Goal: Task Accomplishment & Management: Complete application form

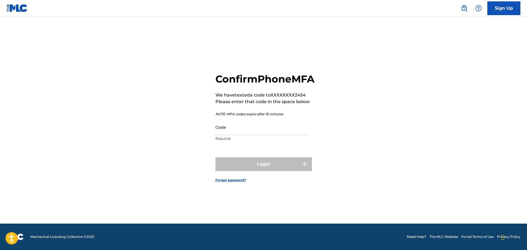
click at [256, 135] on input "Code" at bounding box center [261, 127] width 93 height 16
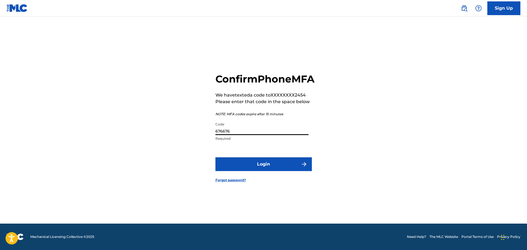
type input "676676"
click at [268, 167] on button "Login" at bounding box center [263, 164] width 96 height 14
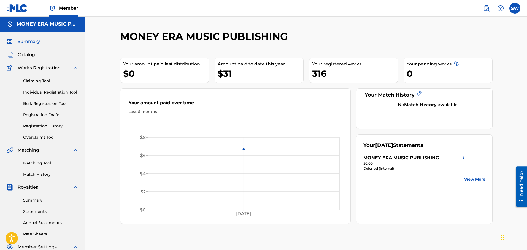
click at [21, 52] on span "Catalog" at bounding box center [26, 54] width 17 height 7
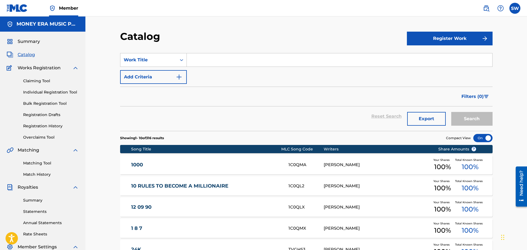
drag, startPoint x: 428, startPoint y: 37, endPoint x: 426, endPoint y: 39, distance: 2.8
click at [426, 40] on button "Register Work" at bounding box center [450, 39] width 86 height 14
click at [432, 58] on link "Individual" at bounding box center [450, 56] width 86 height 13
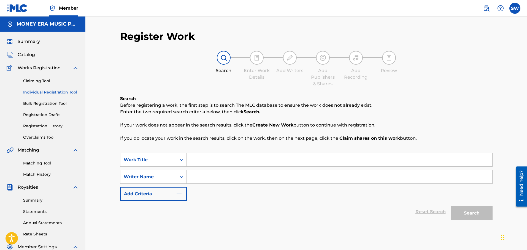
click at [223, 160] on input "Search Form" at bounding box center [339, 159] width 305 height 13
type input "Country Diva"
click at [206, 178] on input "Search Form" at bounding box center [339, 176] width 305 height 13
type input "[PERSON_NAME]"
click at [481, 211] on button "Search" at bounding box center [471, 213] width 41 height 14
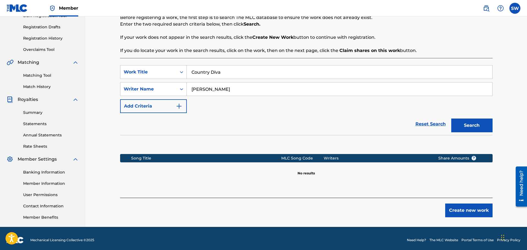
scroll to position [91, 0]
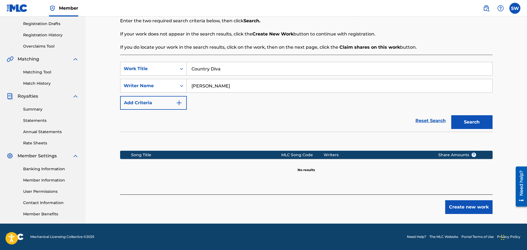
click at [452, 206] on button "Create new work" at bounding box center [468, 207] width 47 height 14
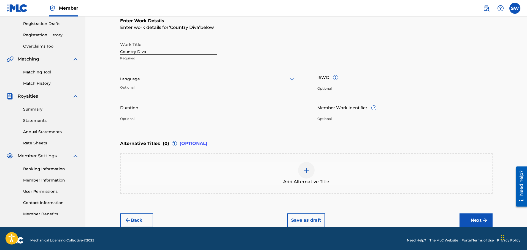
click at [151, 78] on div at bounding box center [207, 79] width 175 height 7
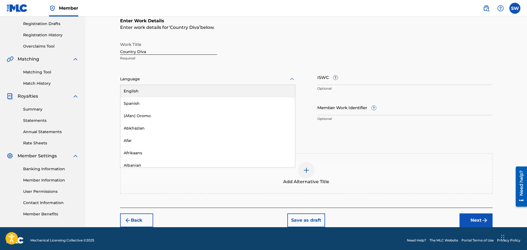
click at [150, 89] on div "English" at bounding box center [207, 91] width 175 height 12
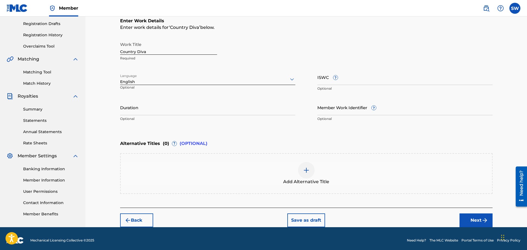
click at [150, 108] on input "Duration" at bounding box center [207, 108] width 175 height 16
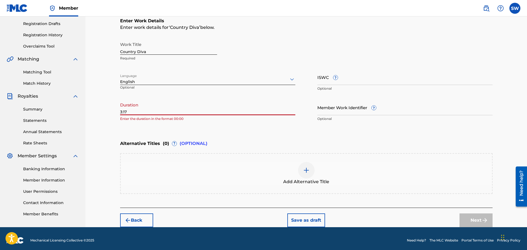
click at [121, 112] on input "3:17" at bounding box center [207, 108] width 175 height 16
click at [120, 110] on input "3:17" at bounding box center [207, 108] width 175 height 16
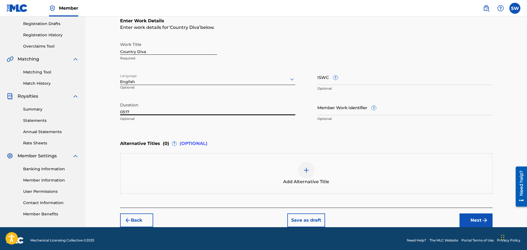
type input "03:17"
click at [307, 173] on img at bounding box center [306, 170] width 7 height 7
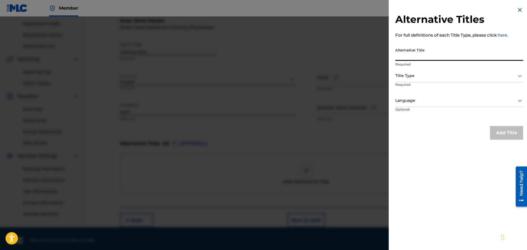
click at [410, 58] on input "Alternative Title" at bounding box center [459, 53] width 128 height 16
type input "Country Diva (Official Music Video)"
click at [420, 79] on div at bounding box center [459, 75] width 128 height 7
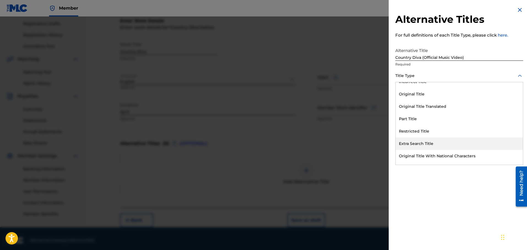
scroll to position [54, 0]
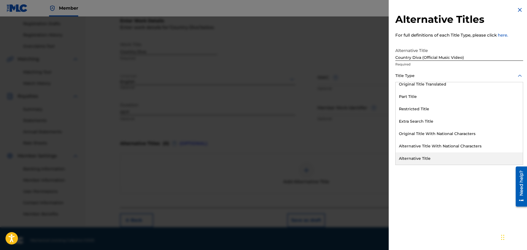
click at [422, 159] on div "Alternative Title" at bounding box center [458, 159] width 127 height 12
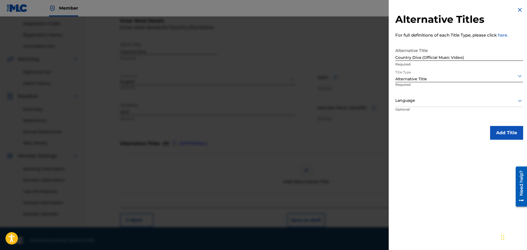
click at [422, 78] on div at bounding box center [459, 75] width 128 height 7
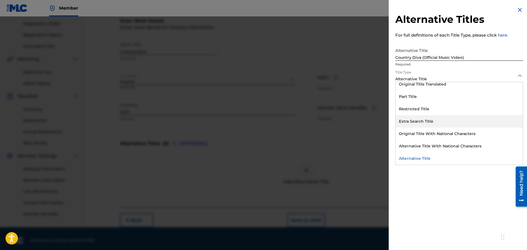
click at [436, 123] on div "Extra Search Title" at bounding box center [458, 121] width 127 height 12
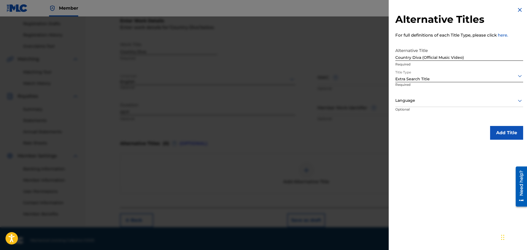
click at [415, 104] on div at bounding box center [459, 100] width 128 height 7
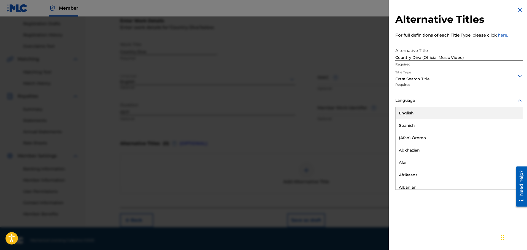
click at [417, 113] on div "English" at bounding box center [458, 113] width 127 height 12
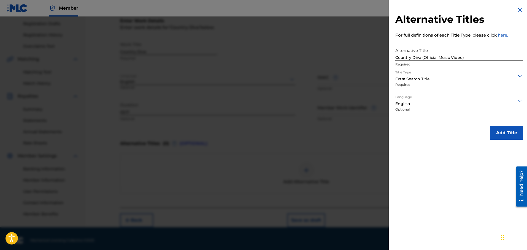
click at [423, 81] on div "Extra Search Title" at bounding box center [459, 79] width 128 height 6
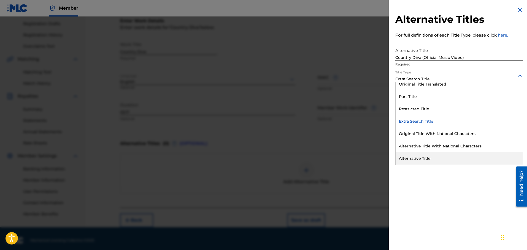
click at [413, 156] on div "Alternative Title" at bounding box center [458, 159] width 127 height 12
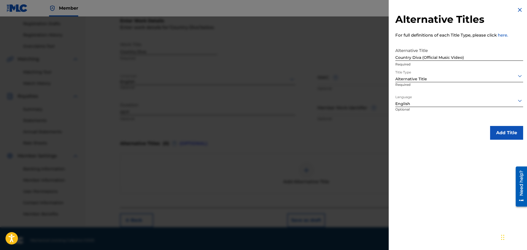
click at [503, 132] on button "Add Title" at bounding box center [506, 133] width 33 height 14
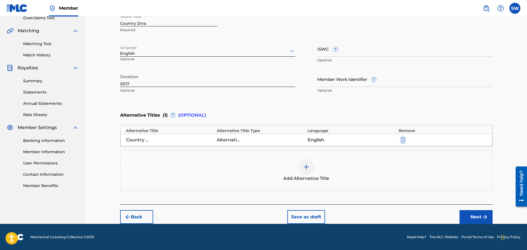
scroll to position [120, 0]
click at [468, 219] on button "Next" at bounding box center [475, 217] width 33 height 14
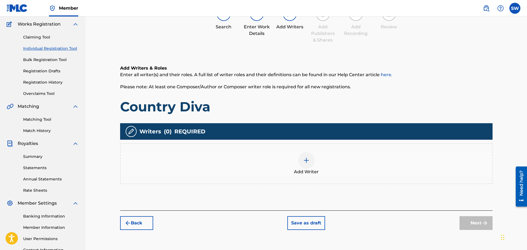
scroll to position [91, 0]
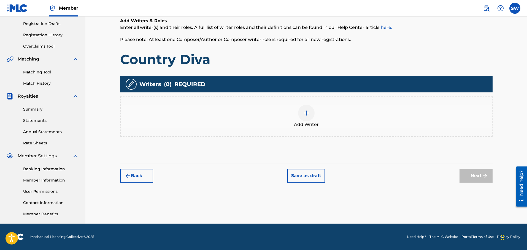
click at [303, 111] on img at bounding box center [306, 113] width 7 height 7
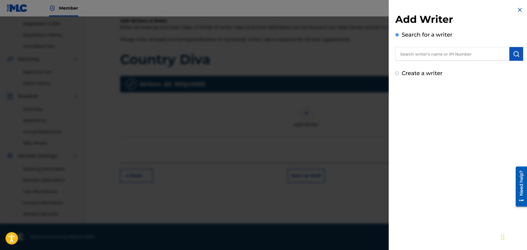
click at [396, 72] on input "Create a writer" at bounding box center [397, 74] width 4 height 4
radio input "false"
radio input "true"
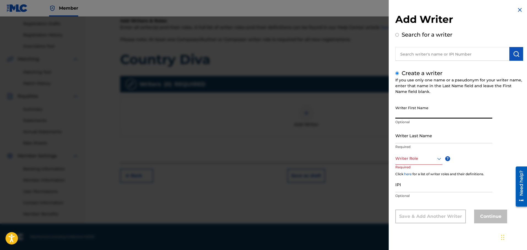
click at [421, 118] on input "Writer First Name" at bounding box center [443, 111] width 97 height 16
type input "[PERSON_NAME]"
click at [420, 141] on input "Writer Last Name" at bounding box center [443, 136] width 97 height 16
type input "[PERSON_NAME]"
click at [424, 155] on div "Writer Role" at bounding box center [418, 159] width 47 height 12
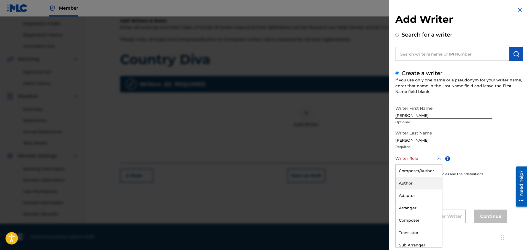
click at [413, 184] on div "Author" at bounding box center [418, 183] width 47 height 12
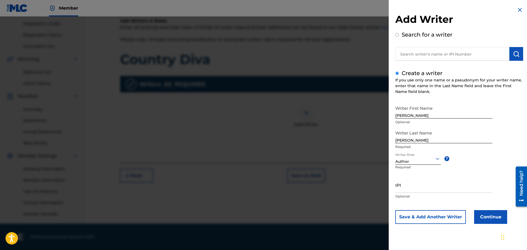
click at [411, 160] on div at bounding box center [417, 158] width 45 height 7
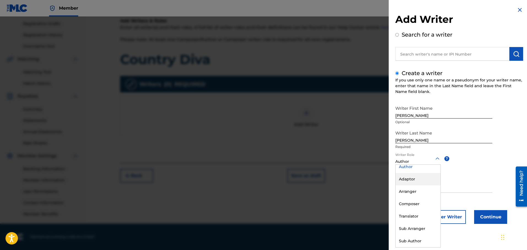
scroll to position [0, 0]
click at [494, 183] on div "Writer First Name [PERSON_NAME] Optional Writer Last Name [PERSON_NAME] Require…" at bounding box center [459, 163] width 128 height 121
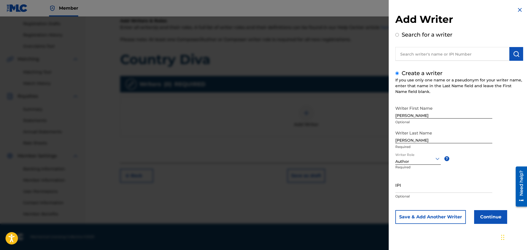
click at [447, 214] on button "Save & Add Another Writer" at bounding box center [430, 217] width 70 height 14
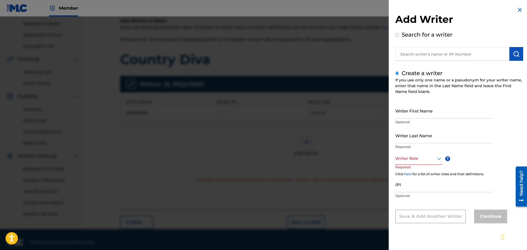
click at [419, 114] on input "Writer First Name" at bounding box center [443, 111] width 97 height 16
type input "[PERSON_NAME]"
click at [420, 141] on input "Writer Last Name" at bounding box center [443, 136] width 97 height 16
type input "[PERSON_NAME]"
click at [423, 162] on div at bounding box center [418, 158] width 47 height 7
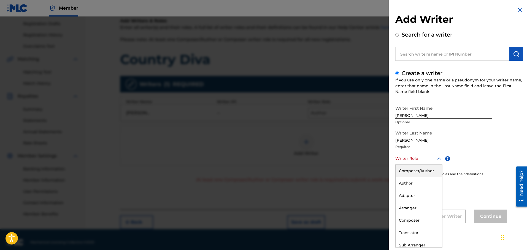
click at [421, 172] on div "Composer/Author" at bounding box center [418, 171] width 47 height 12
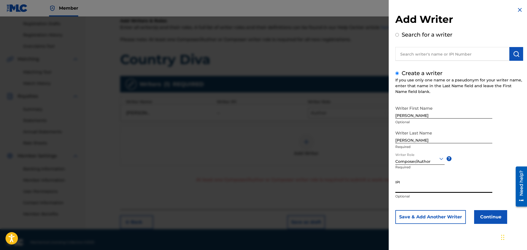
click at [422, 186] on input "IPI" at bounding box center [443, 185] width 97 height 16
type input "00625490740"
click at [489, 215] on button "Continue" at bounding box center [490, 217] width 33 height 14
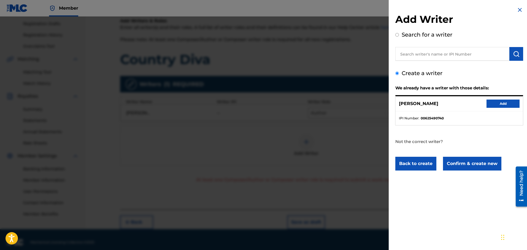
click at [489, 105] on button "Add" at bounding box center [502, 104] width 33 height 8
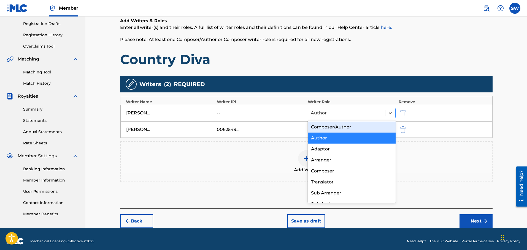
click at [336, 114] on div at bounding box center [347, 113] width 72 height 8
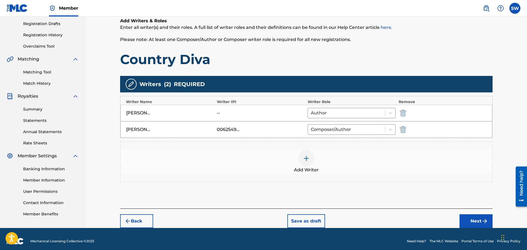
click at [260, 119] on div "[PERSON_NAME] -- Author" at bounding box center [306, 113] width 372 height 17
click at [212, 121] on div "[PERSON_NAME] -- Author" at bounding box center [306, 113] width 372 height 17
click at [225, 121] on div "[PERSON_NAME] -- Author" at bounding box center [306, 113] width 372 height 17
click at [220, 116] on div "--" at bounding box center [229, 113] width 25 height 7
click at [134, 114] on div "[PERSON_NAME]" at bounding box center [138, 113] width 25 height 7
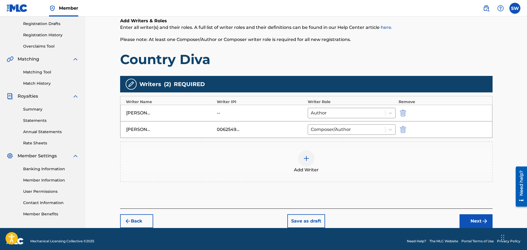
click at [135, 105] on div "[PERSON_NAME] -- Author" at bounding box center [306, 113] width 372 height 17
click at [132, 86] on img at bounding box center [131, 84] width 7 height 7
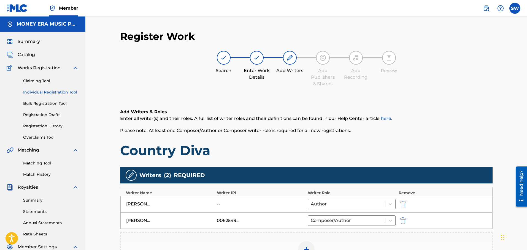
click at [402, 205] on img "submit" at bounding box center [403, 204] width 6 height 7
click at [308, 231] on img at bounding box center [306, 233] width 7 height 7
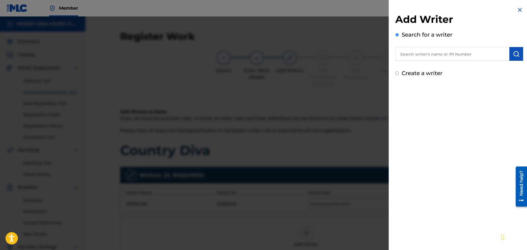
click at [397, 73] on input "Create a writer" at bounding box center [397, 74] width 4 height 4
radio input "false"
radio input "true"
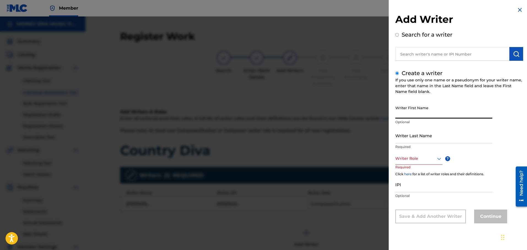
click at [424, 118] on input "Writer First Name" at bounding box center [443, 111] width 97 height 16
drag, startPoint x: 411, startPoint y: 114, endPoint x: 424, endPoint y: 119, distance: 14.2
click at [424, 119] on div "Writer First Name [PERSON_NAME] Optional" at bounding box center [443, 115] width 97 height 25
click at [426, 117] on input "[PERSON_NAME]" at bounding box center [443, 111] width 97 height 16
type input "[PERSON_NAME]"
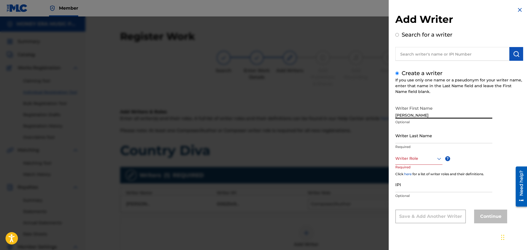
click at [421, 143] on input "Writer Last Name" at bounding box center [443, 136] width 97 height 16
paste input "[PERSON_NAME]"
type input "[PERSON_NAME]"
click at [415, 162] on div at bounding box center [418, 158] width 47 height 7
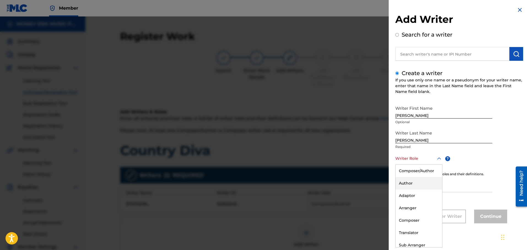
click at [412, 183] on div "Author" at bounding box center [418, 183] width 47 height 12
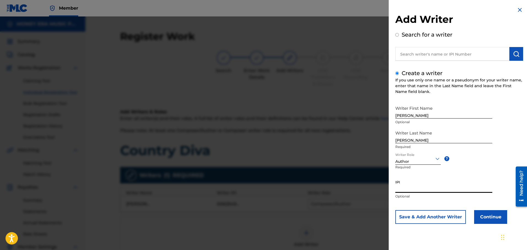
click at [410, 186] on input "IPI" at bounding box center [443, 185] width 97 height 16
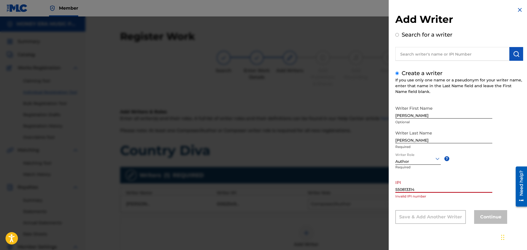
click at [488, 172] on div "Writer First Name [PERSON_NAME] Optional Writer Last Name [PERSON_NAME] Require…" at bounding box center [459, 163] width 128 height 121
click at [483, 149] on div "Writer Last Name [PERSON_NAME] Required" at bounding box center [443, 140] width 97 height 25
click at [414, 190] on input "550813314" at bounding box center [443, 185] width 97 height 16
click at [415, 189] on input "550813314" at bounding box center [443, 185] width 97 height 16
type input "5"
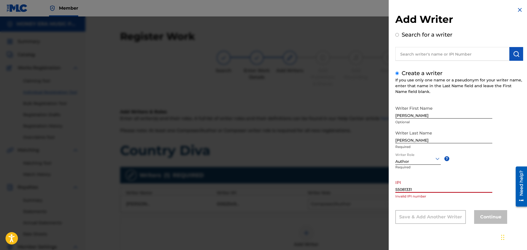
type input "550813314"
click at [426, 203] on div "Writer First Name [PERSON_NAME] Optional Writer Last Name [PERSON_NAME] Require…" at bounding box center [459, 163] width 128 height 121
drag, startPoint x: 417, startPoint y: 191, endPoint x: 374, endPoint y: 180, distance: 44.5
click at [374, 180] on div "Add Writer Search for a writer Create a writer If you use only one name or a ps…" at bounding box center [263, 134] width 527 height 234
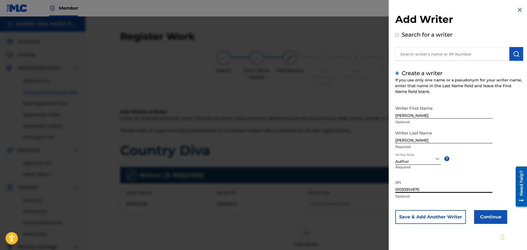
drag, startPoint x: 418, startPoint y: 190, endPoint x: 395, endPoint y: 186, distance: 23.5
click at [395, 186] on input "01033914975" at bounding box center [443, 185] width 97 height 16
type input "01033914975"
click at [490, 215] on button "Continue" at bounding box center [490, 217] width 33 height 14
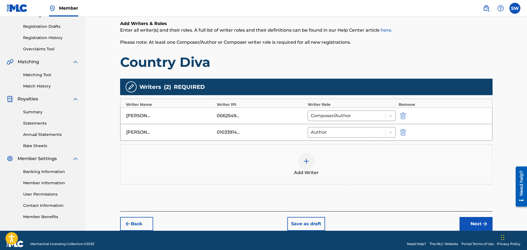
scroll to position [96, 0]
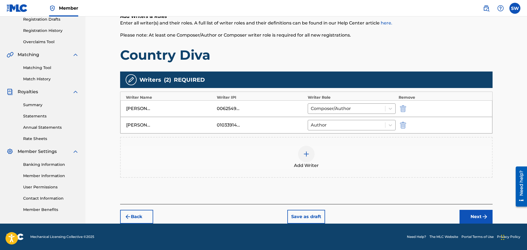
click at [475, 214] on button "Next" at bounding box center [475, 217] width 33 height 14
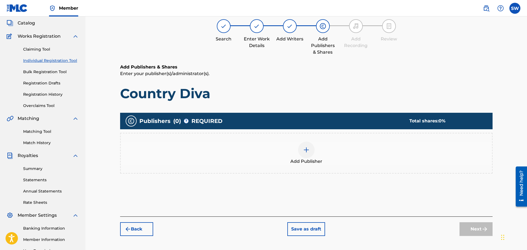
scroll to position [25, 0]
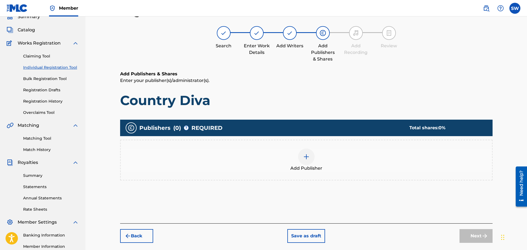
click at [321, 159] on div "Add Publisher" at bounding box center [306, 160] width 371 height 23
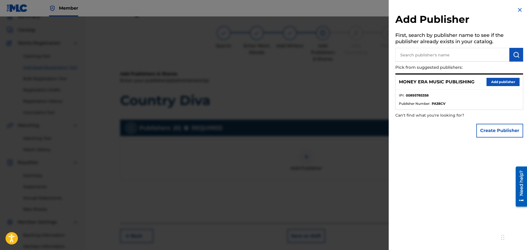
click at [489, 78] on button "Add publisher" at bounding box center [502, 82] width 33 height 8
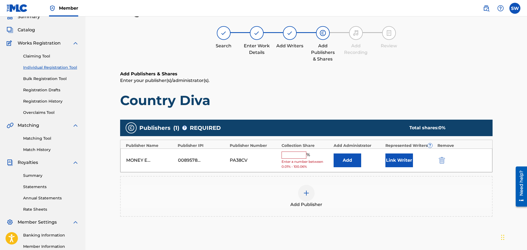
click at [286, 154] on input "text" at bounding box center [293, 155] width 25 height 7
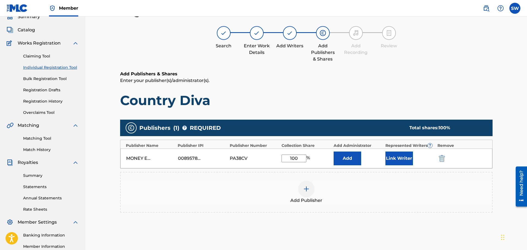
type input "100"
click at [394, 156] on button "Link Writer" at bounding box center [399, 159] width 28 height 14
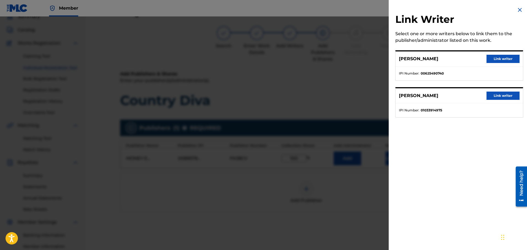
click at [490, 95] on button "Link writer" at bounding box center [502, 96] width 33 height 8
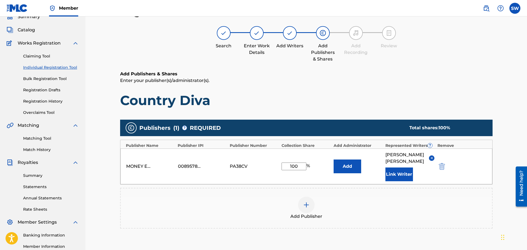
click at [400, 171] on button "Link Writer" at bounding box center [399, 175] width 28 height 14
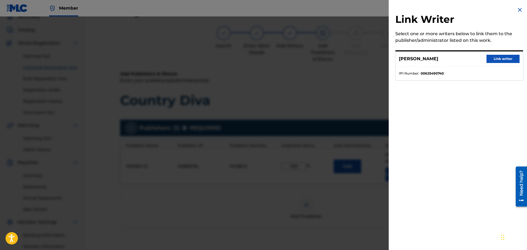
click at [496, 60] on button "Link writer" at bounding box center [502, 59] width 33 height 8
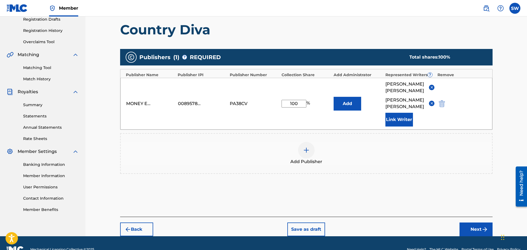
scroll to position [108, 0]
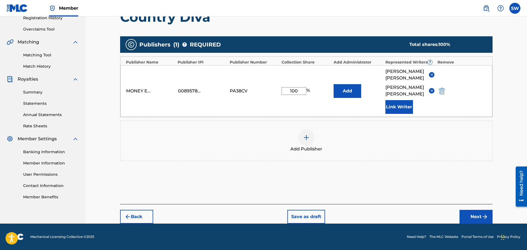
click at [476, 216] on button "Next" at bounding box center [475, 217] width 33 height 14
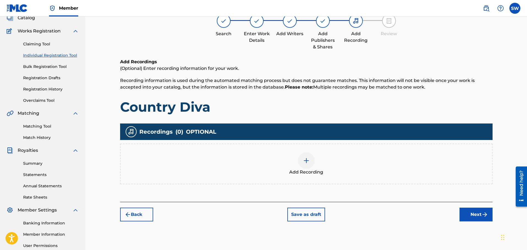
scroll to position [50, 0]
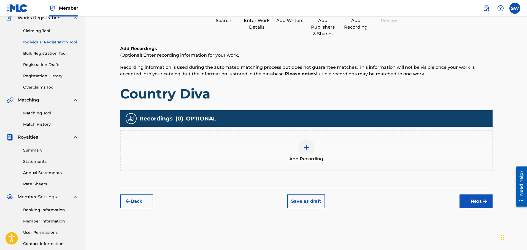
click at [311, 153] on div at bounding box center [306, 147] width 17 height 17
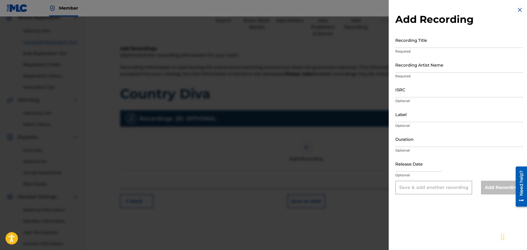
click at [407, 116] on input "Label" at bounding box center [459, 115] width 128 height 16
type input "Money Era Music Entertainment LLC"
click at [428, 142] on input "Duration" at bounding box center [459, 139] width 128 height 16
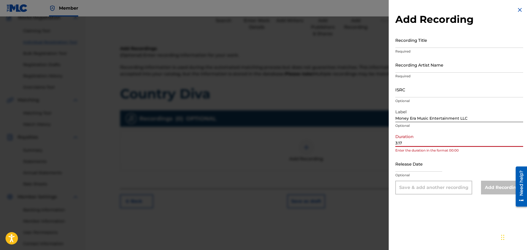
click at [396, 143] on input "3:17" at bounding box center [459, 139] width 128 height 16
click at [394, 143] on div "Add Recording Recording Title Required Recording Artist Name Required ISRC Opti…" at bounding box center [458, 100] width 141 height 201
click at [395, 143] on input "3:17" at bounding box center [459, 139] width 128 height 16
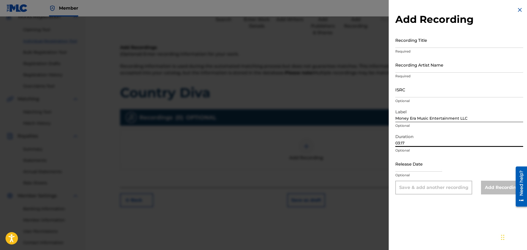
type input "03:17"
click at [421, 68] on input "Recording Artist Name" at bounding box center [459, 65] width 128 height 16
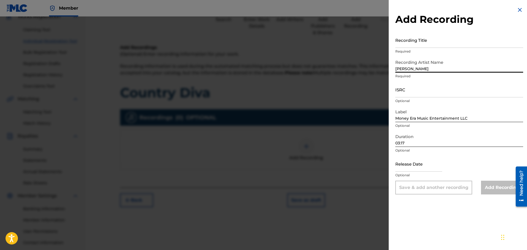
type input "[PERSON_NAME]"
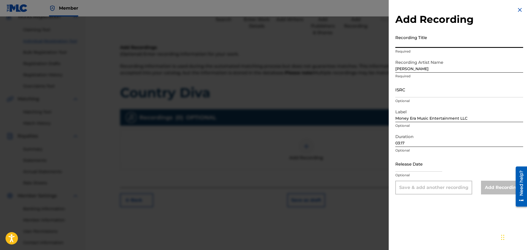
click at [425, 45] on input "Recording Title" at bounding box center [459, 40] width 128 height 16
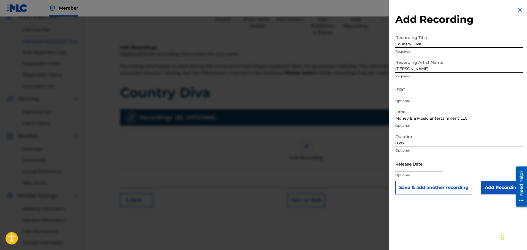
type input "Country Diva"
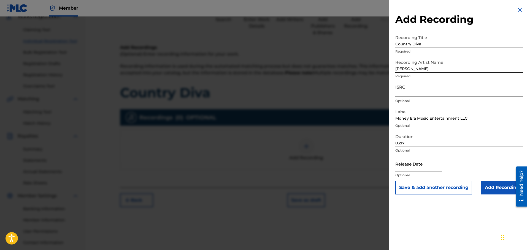
click at [429, 92] on input "ISRC" at bounding box center [459, 90] width 128 height 16
type input "usI4q2565271"
click at [420, 168] on input "text" at bounding box center [418, 164] width 47 height 16
select select "8"
select select "2025"
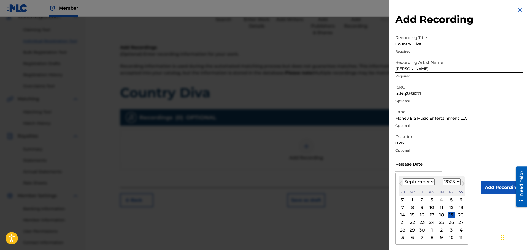
click at [419, 183] on select "January February March April May June July August September October November De…" at bounding box center [419, 182] width 32 height 6
select select "7"
click at [403, 179] on select "January February March April May June July August September October November De…" at bounding box center [419, 182] width 32 height 6
click at [451, 206] on div "8" at bounding box center [451, 207] width 7 height 7
type input "[DATE]"
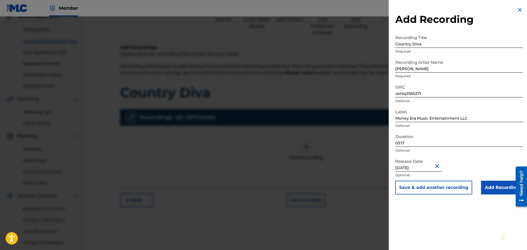
click at [489, 188] on input "Add Recording" at bounding box center [502, 188] width 42 height 14
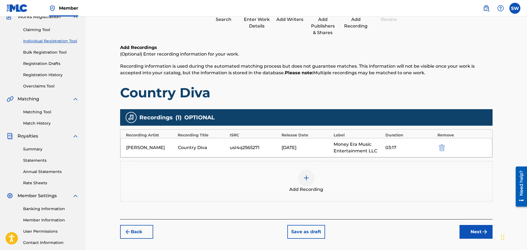
click at [473, 230] on button "Next" at bounding box center [475, 232] width 33 height 14
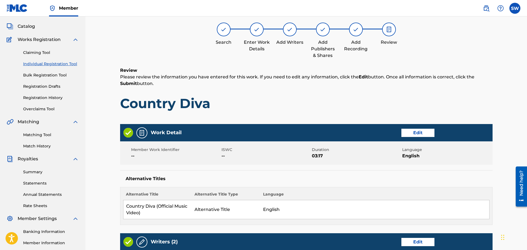
scroll to position [25, 0]
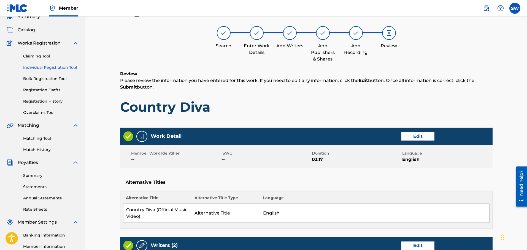
click at [422, 138] on button "Edit" at bounding box center [417, 136] width 33 height 8
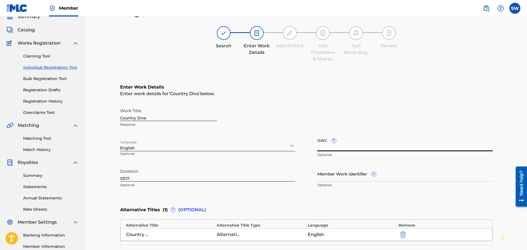
click at [321, 146] on input "ISWC ?" at bounding box center [404, 144] width 175 height 16
click at [357, 115] on div "Work Title Country Diva Required" at bounding box center [306, 117] width 372 height 25
click at [323, 147] on input "ISWC ?" at bounding box center [404, 144] width 175 height 16
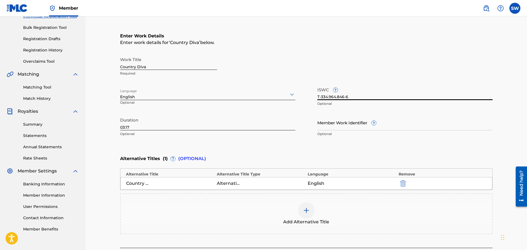
scroll to position [120, 0]
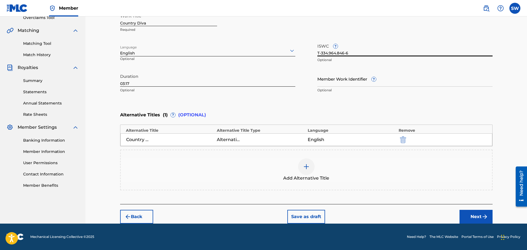
type input "T-334.964.846-6"
click at [480, 216] on button "Next" at bounding box center [475, 217] width 33 height 14
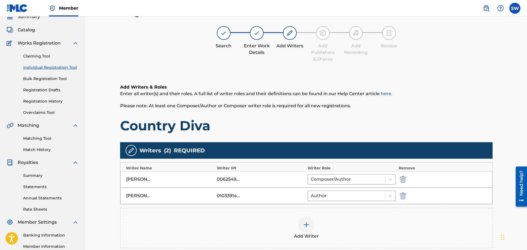
scroll to position [96, 0]
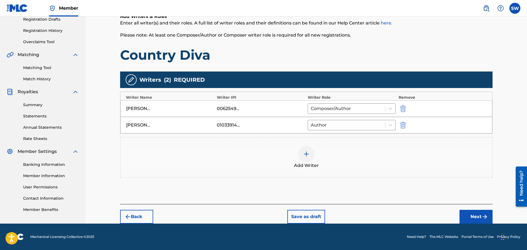
click at [434, 195] on div "Add Writers & Roles Enter all writer(s) and their roles. A full list of writer …" at bounding box center [306, 102] width 372 height 204
click at [476, 212] on button "Next" at bounding box center [475, 217] width 33 height 14
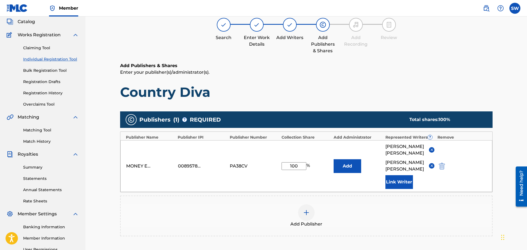
scroll to position [25, 0]
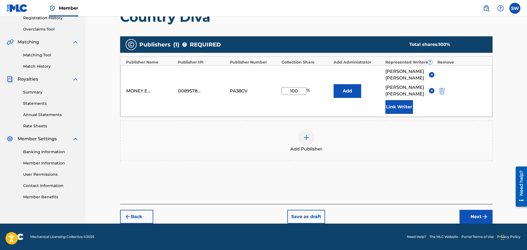
click at [464, 216] on button "Next" at bounding box center [475, 217] width 33 height 14
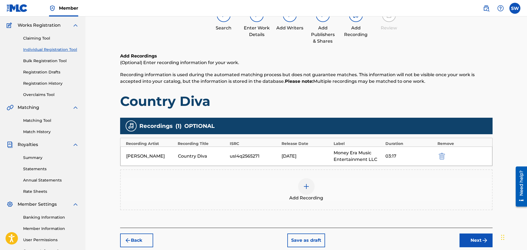
scroll to position [91, 0]
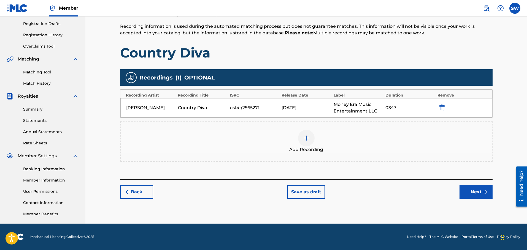
click at [470, 189] on button "Next" at bounding box center [475, 192] width 33 height 14
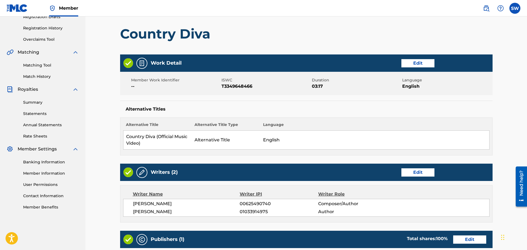
scroll to position [102, 0]
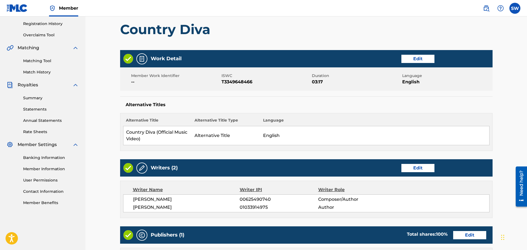
click at [422, 58] on button "Edit" at bounding box center [417, 59] width 33 height 8
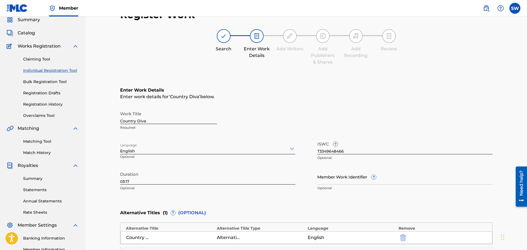
scroll to position [120, 0]
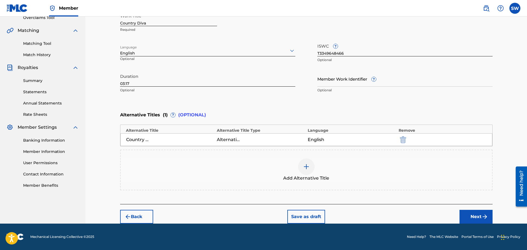
click at [466, 215] on button "Next" at bounding box center [475, 217] width 33 height 14
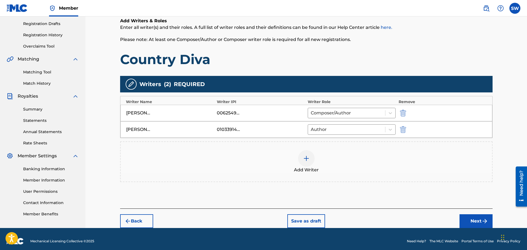
scroll to position [93, 0]
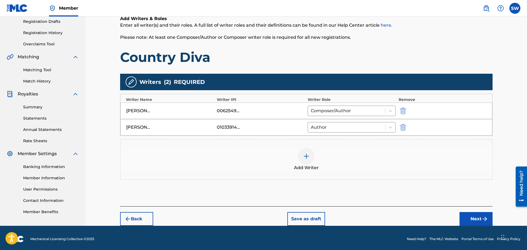
click at [467, 219] on button "Next" at bounding box center [475, 219] width 33 height 14
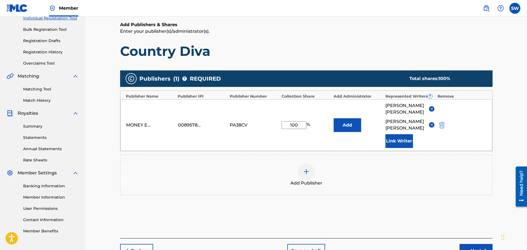
scroll to position [108, 0]
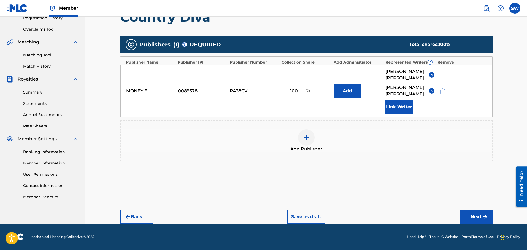
click at [477, 212] on button "Next" at bounding box center [475, 217] width 33 height 14
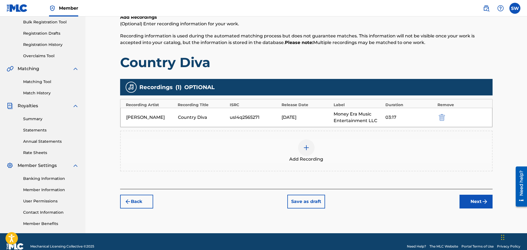
scroll to position [82, 0]
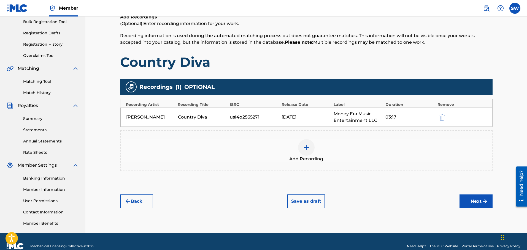
click at [483, 200] on img "submit" at bounding box center [484, 201] width 7 height 7
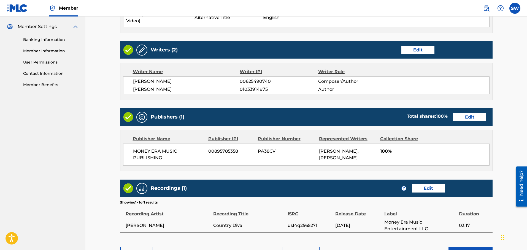
scroll to position [257, 0]
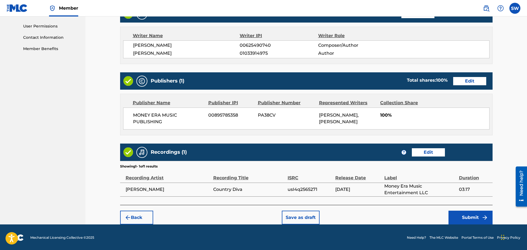
click at [463, 217] on button "Submit" at bounding box center [470, 218] width 44 height 14
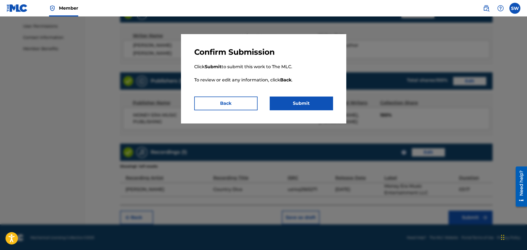
click at [296, 107] on button "Submit" at bounding box center [300, 104] width 63 height 14
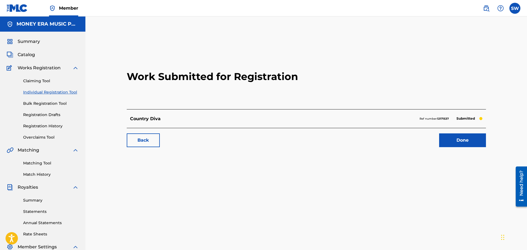
click at [438, 118] on strong "12171537" at bounding box center [443, 119] width 12 height 4
click at [456, 116] on p "Submitted" at bounding box center [465, 119] width 24 height 8
click at [464, 143] on link "Done" at bounding box center [462, 141] width 47 height 14
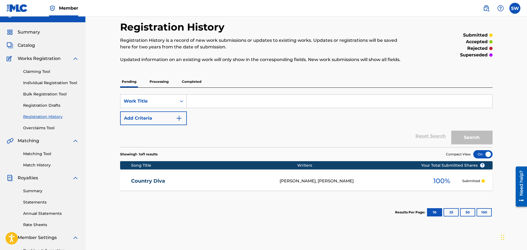
scroll to position [10, 0]
